Goal: Find specific page/section: Find specific page/section

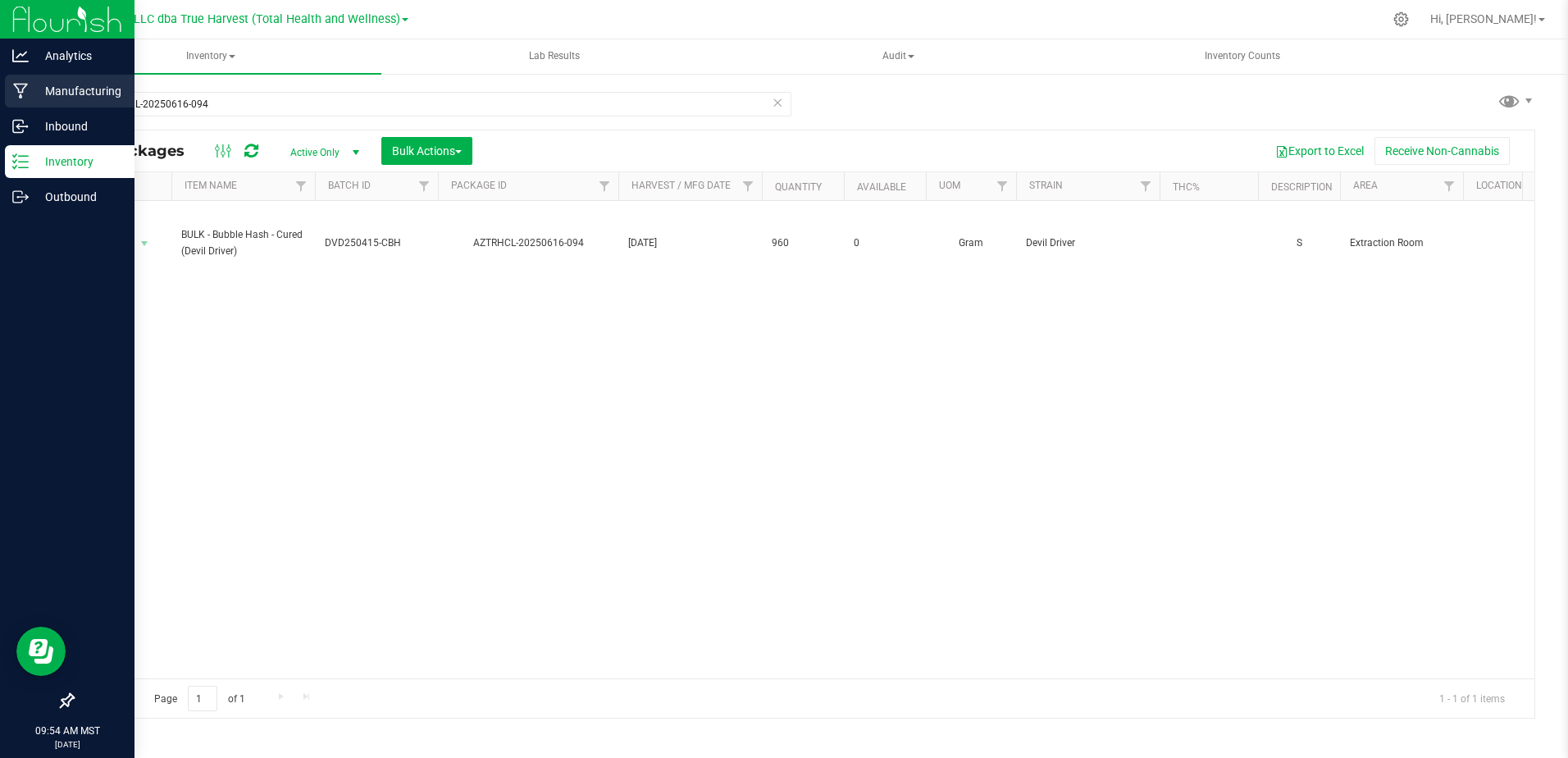
click at [43, 89] on p "Manufacturing" at bounding box center [78, 91] width 98 height 20
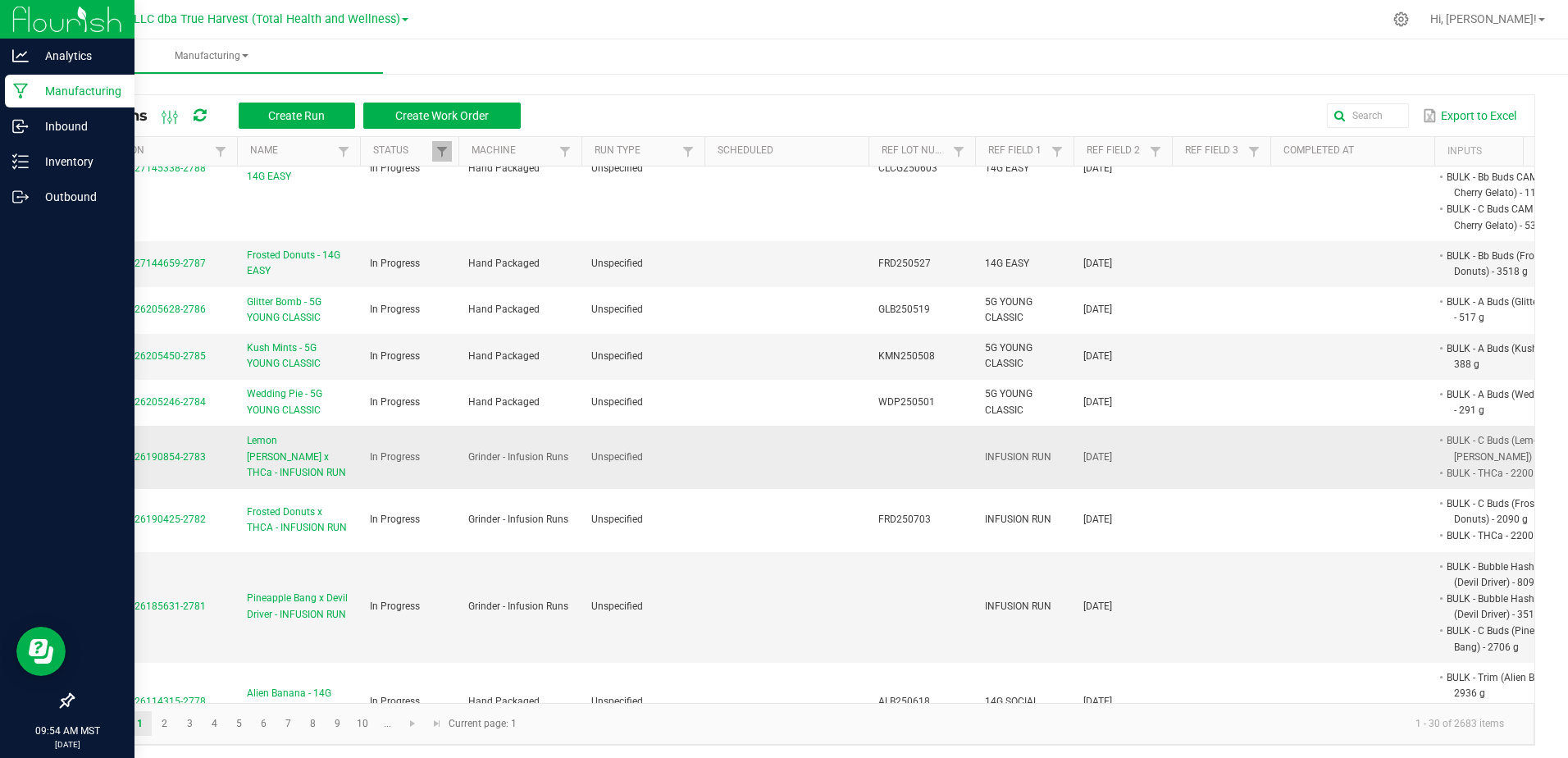
scroll to position [410, 0]
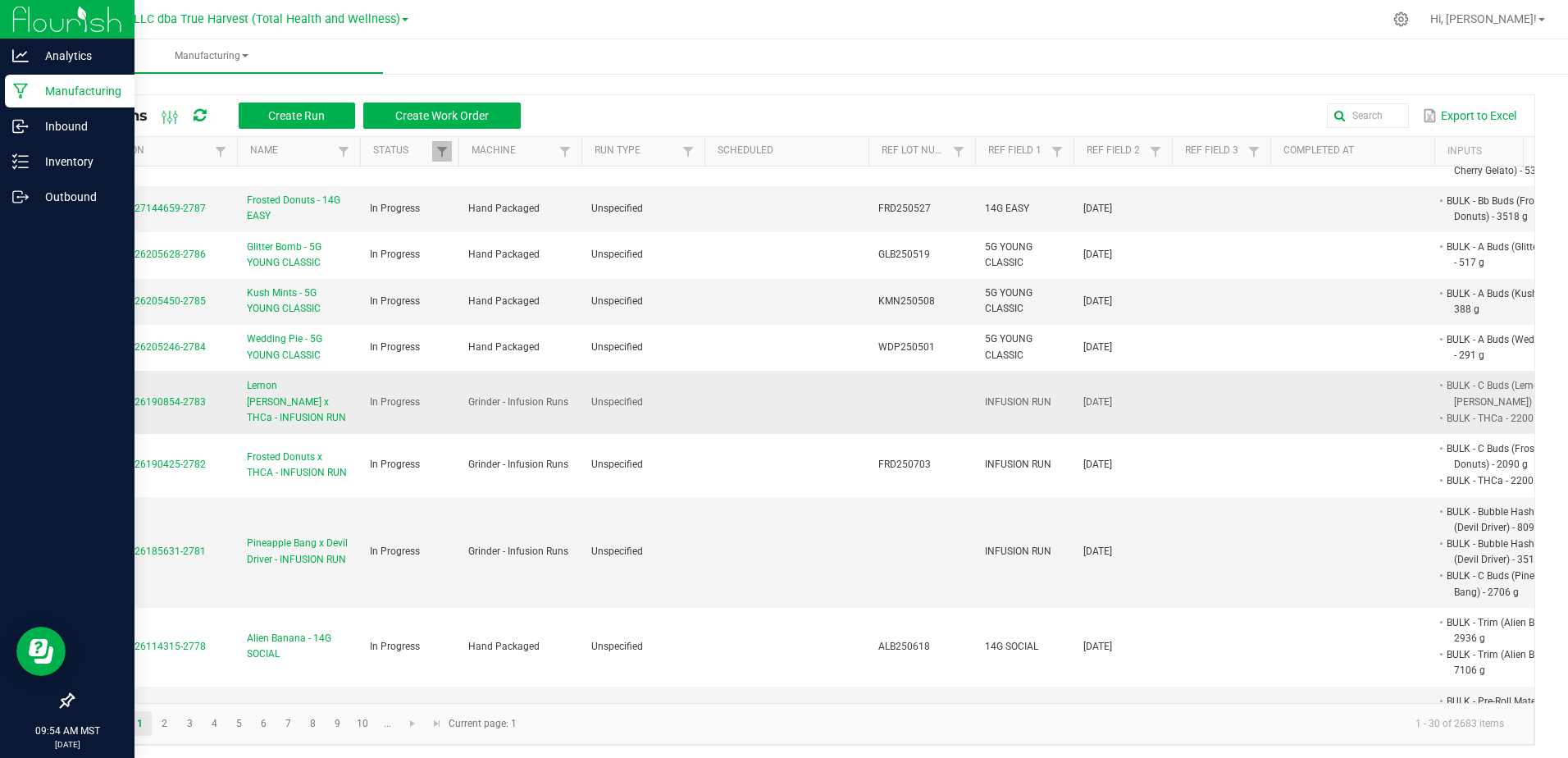
click at [287, 426] on span "Lemon [PERSON_NAME] x THCa - INFUSION RUN" at bounding box center [298, 402] width 103 height 47
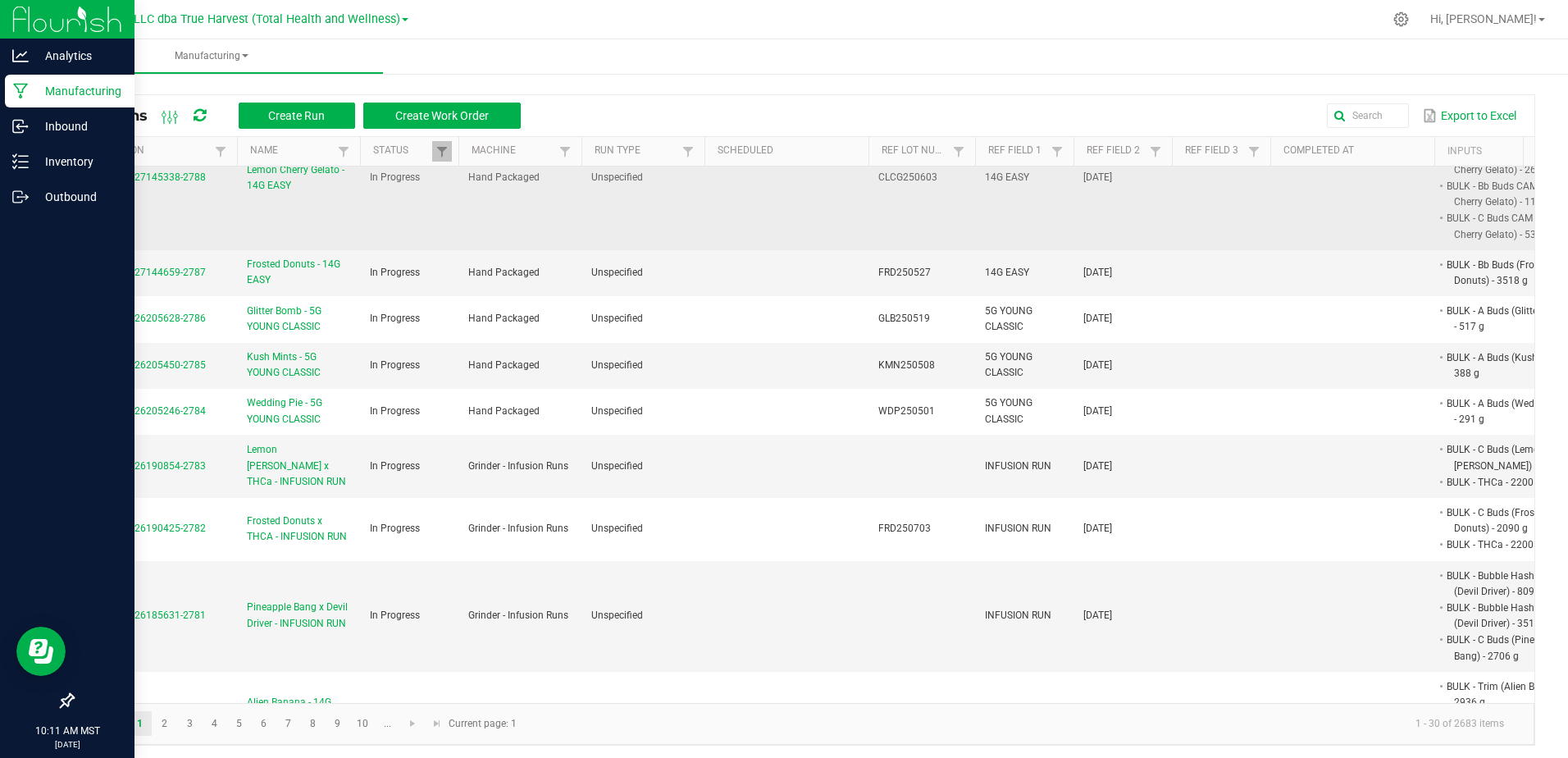
scroll to position [410, 0]
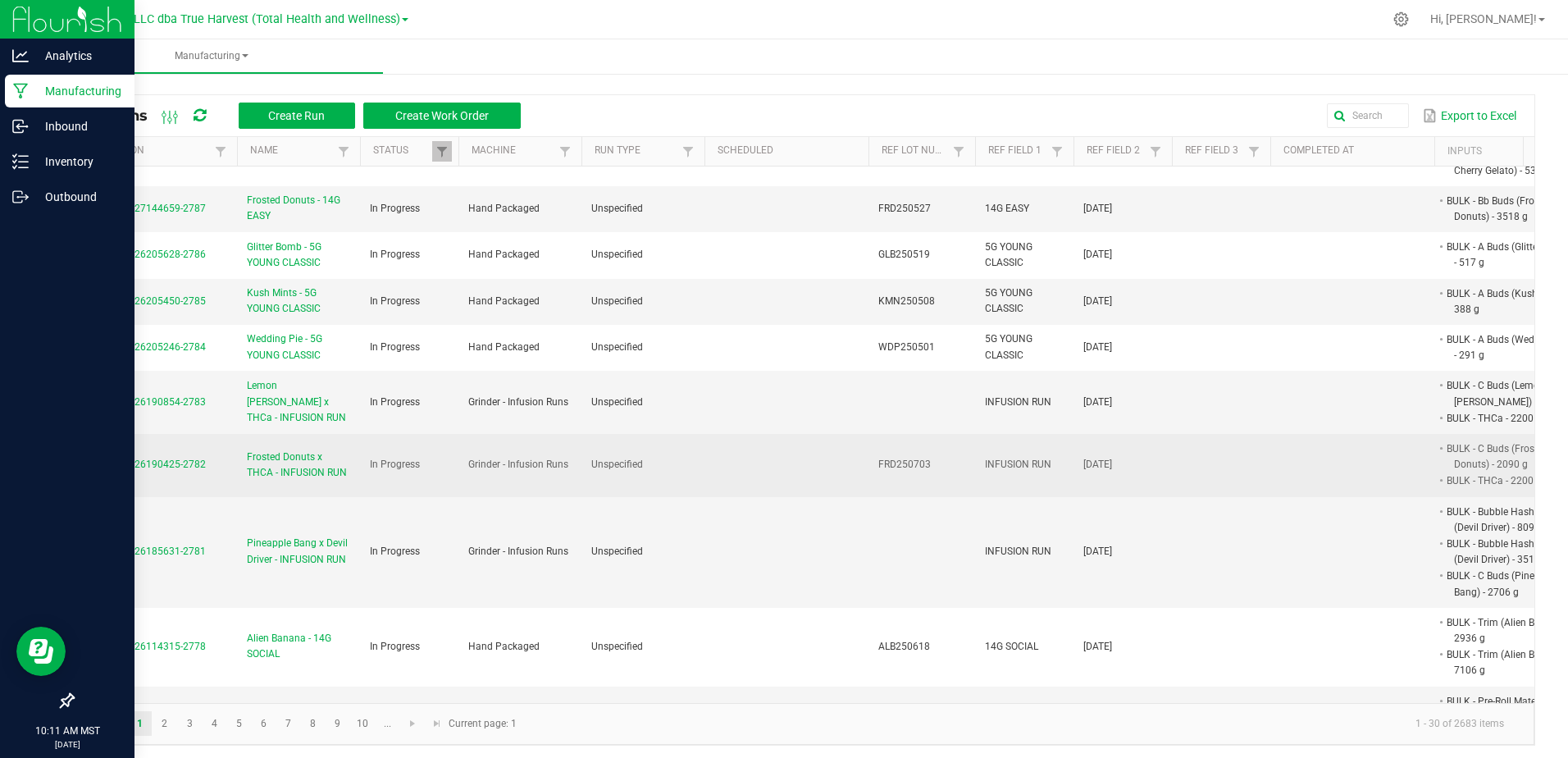
click at [325, 481] on span "Frosted Donuts x THCA - INFUSION RUN" at bounding box center [298, 465] width 103 height 31
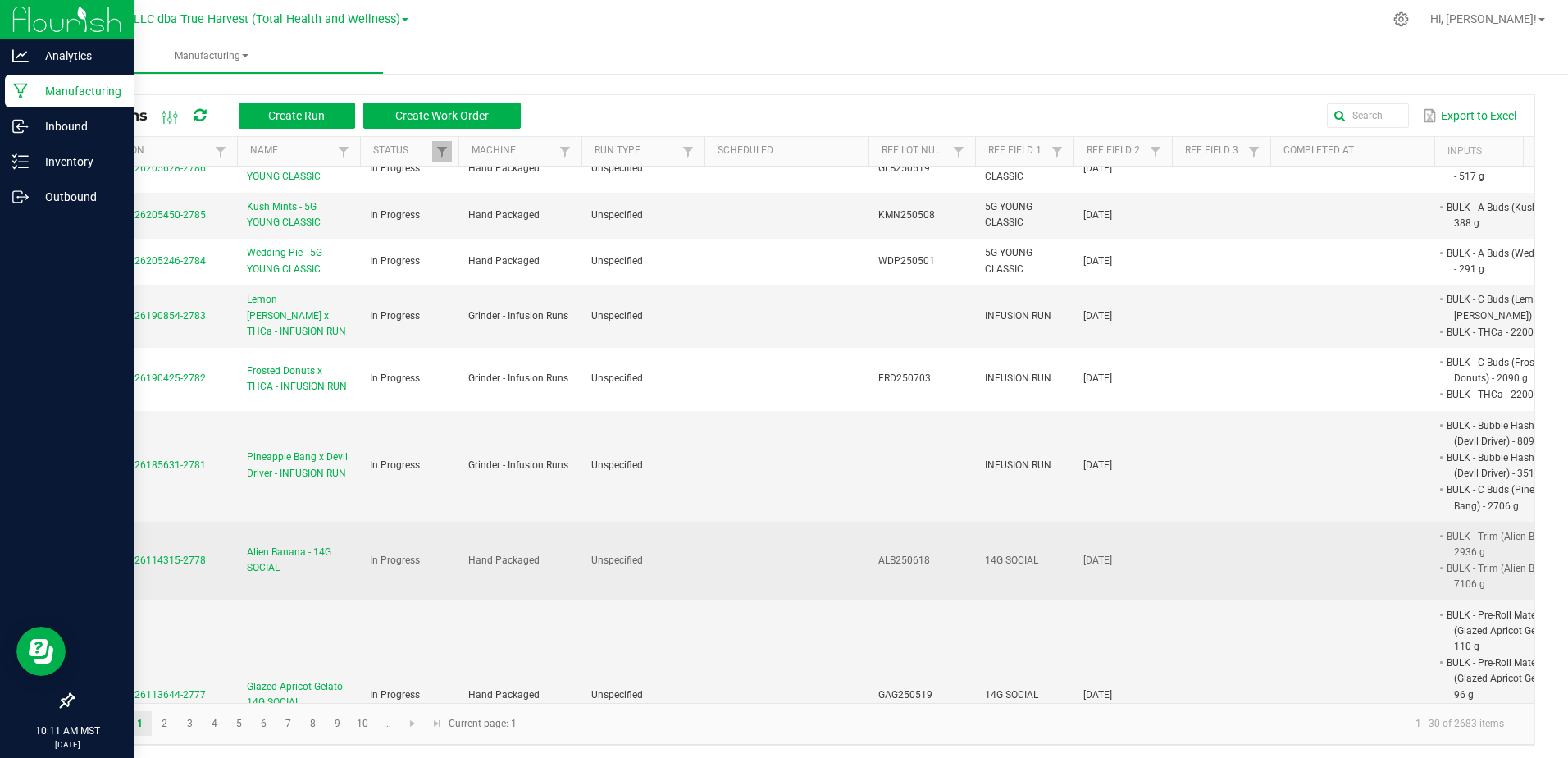
scroll to position [492, 0]
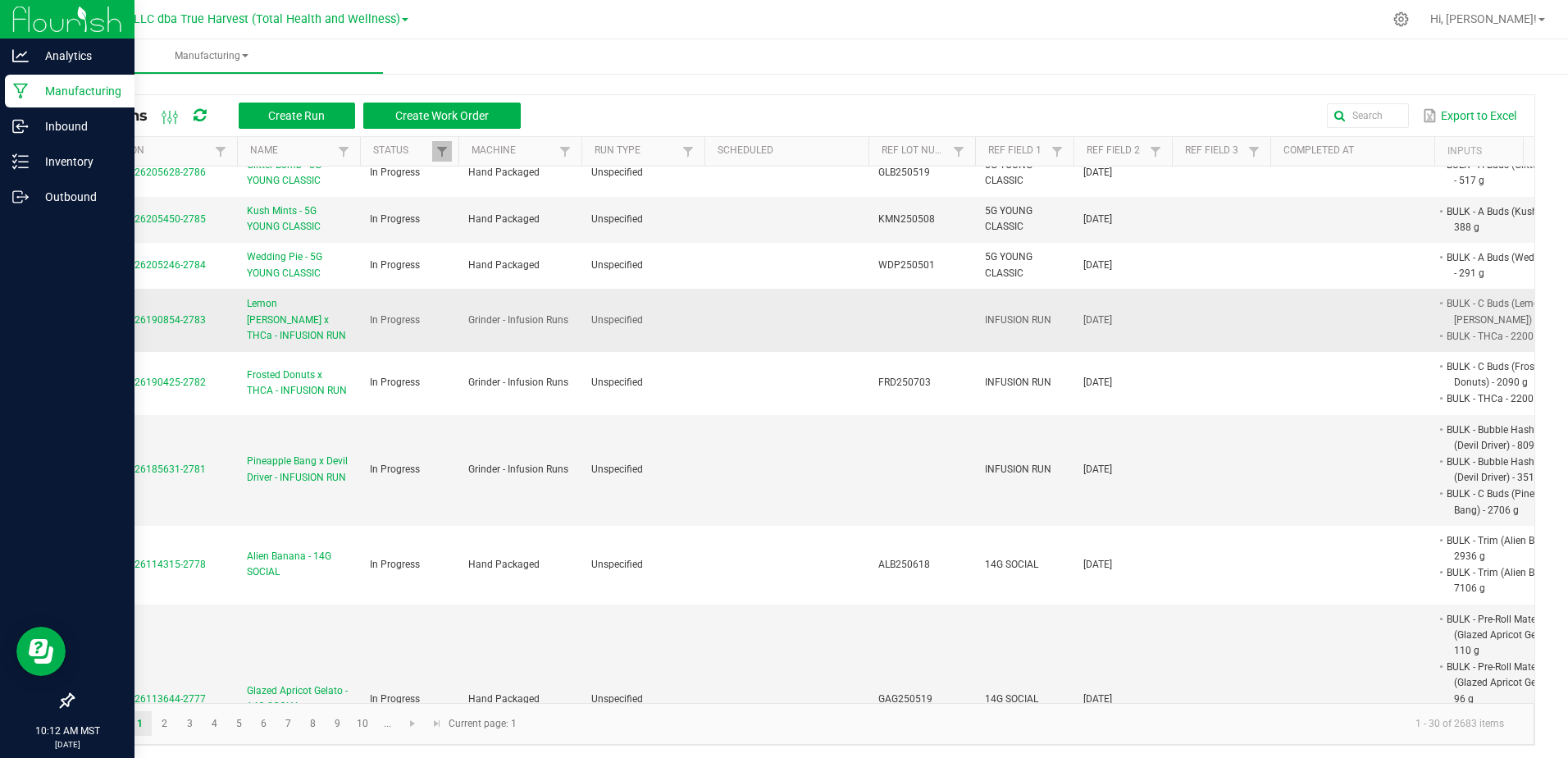
click at [276, 342] on span "Lemon [PERSON_NAME] x THCa - INFUSION RUN" at bounding box center [298, 320] width 103 height 47
